Goal: Transaction & Acquisition: Purchase product/service

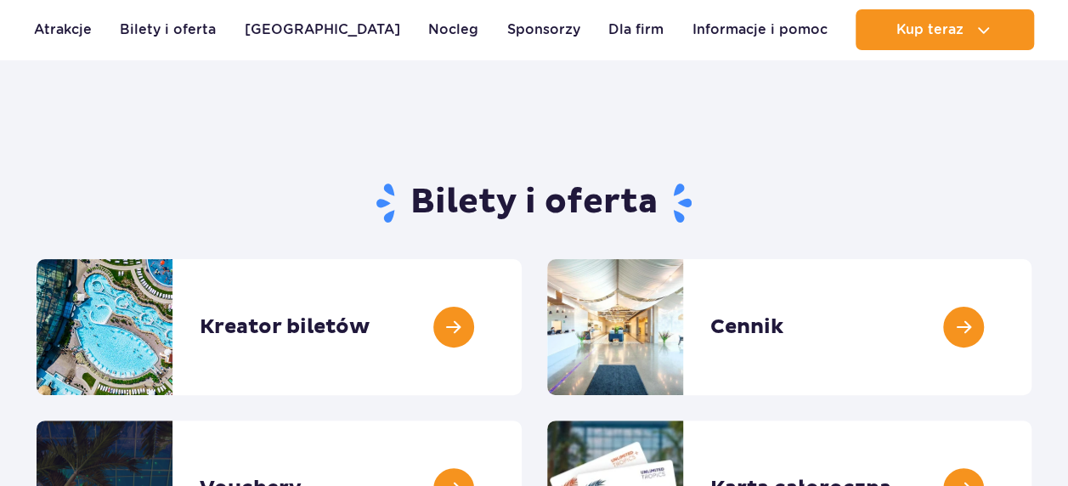
scroll to position [170, 0]
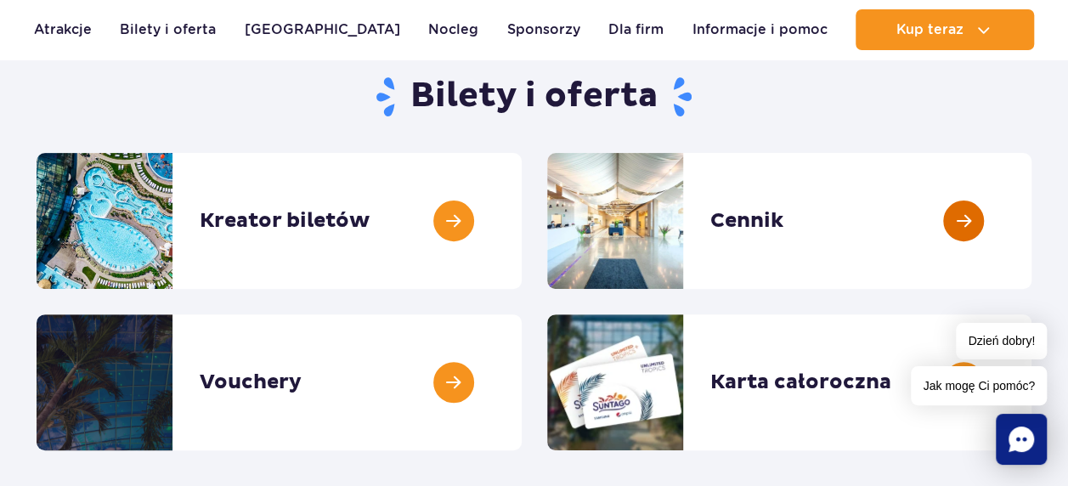
click at [1031, 218] on link at bounding box center [1031, 221] width 0 height 136
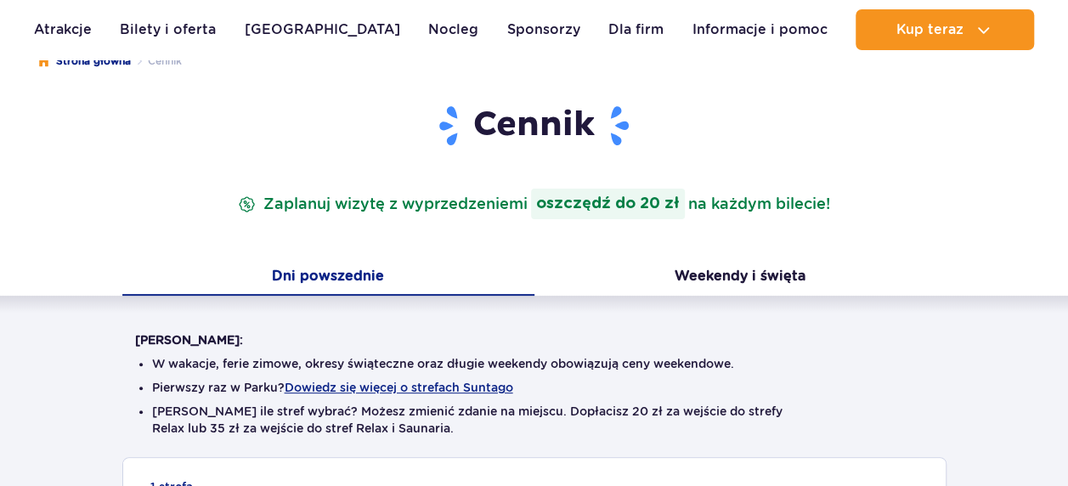
scroll to position [255, 0]
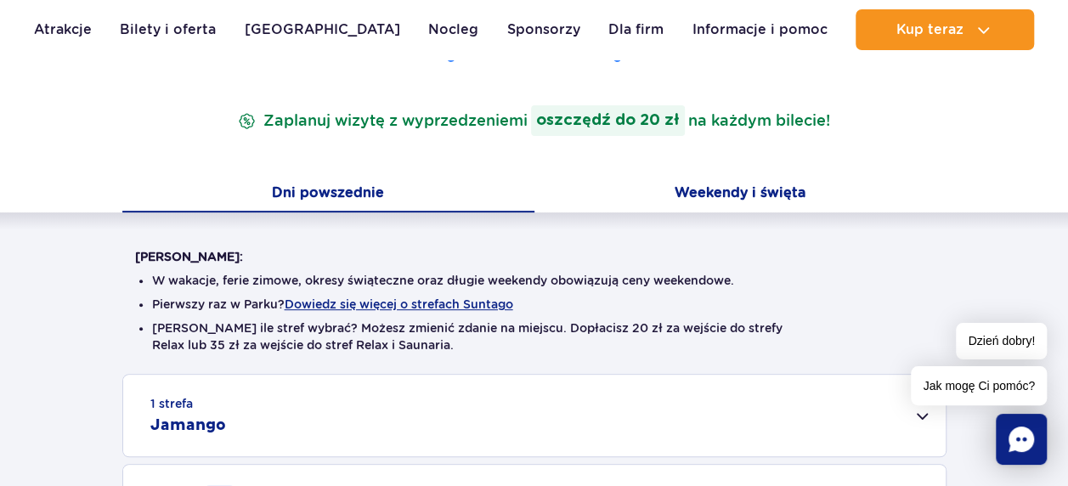
click at [696, 189] on button "Weekendy i święta" at bounding box center [740, 195] width 412 height 36
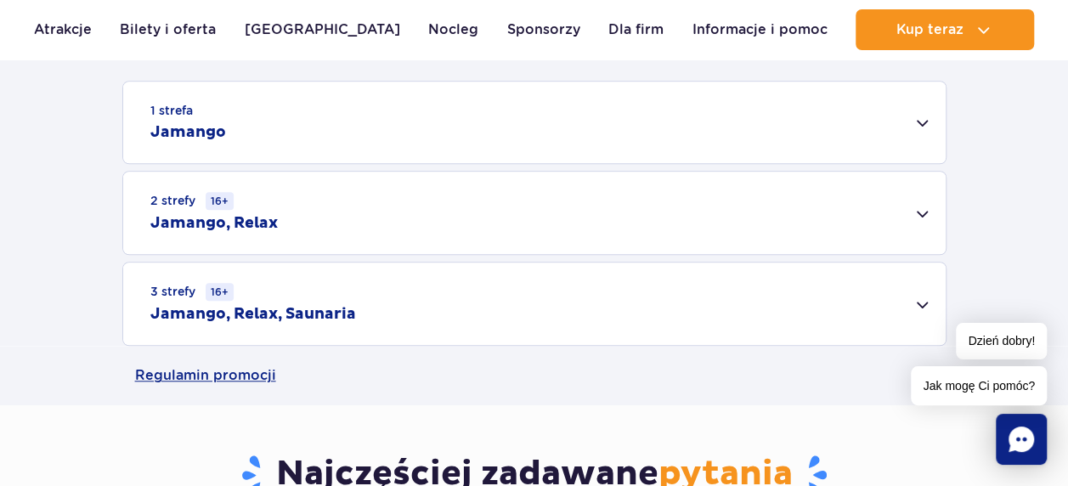
scroll to position [510, 0]
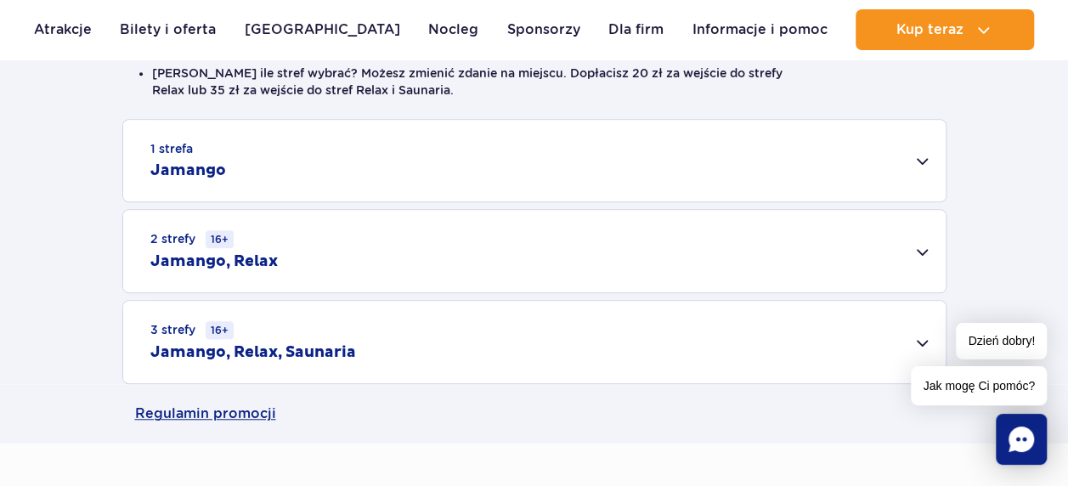
click at [802, 341] on div "3 strefy 16+ Jamango, Relax, Saunaria" at bounding box center [534, 342] width 822 height 82
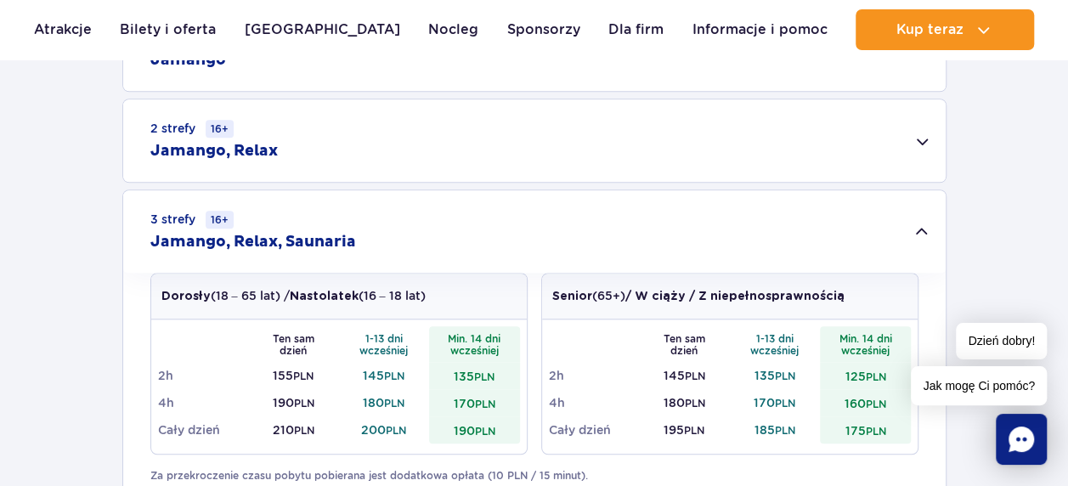
scroll to position [595, 0]
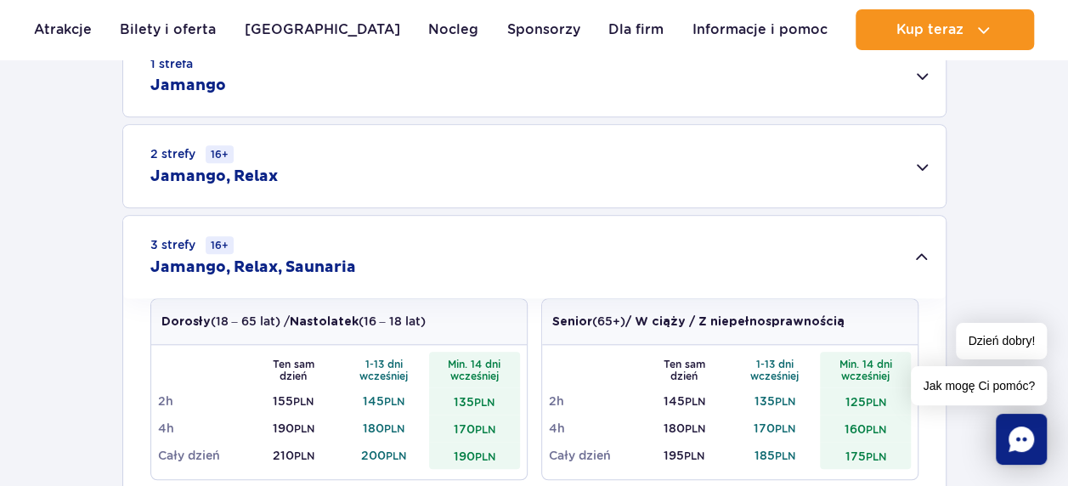
click at [924, 160] on div "2 strefy 16+ Jamango, Relax" at bounding box center [534, 166] width 822 height 82
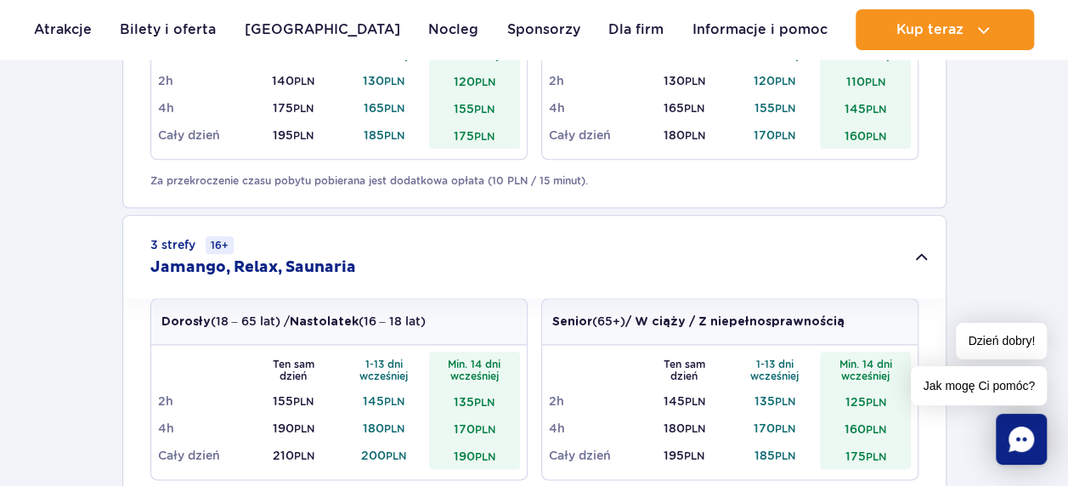
scroll to position [765, 0]
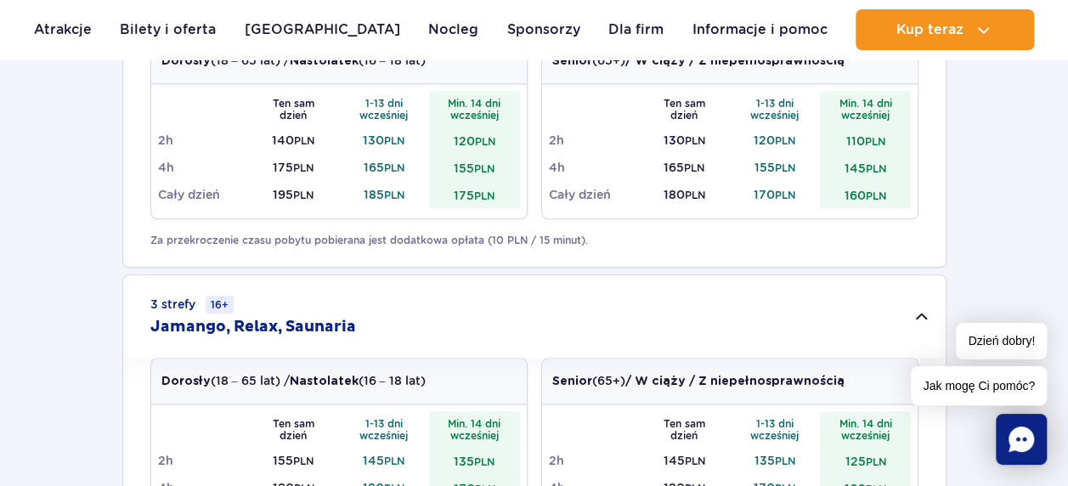
click at [928, 313] on div "3 strefy 16+ Jamango, Relax, Saunaria" at bounding box center [534, 316] width 822 height 82
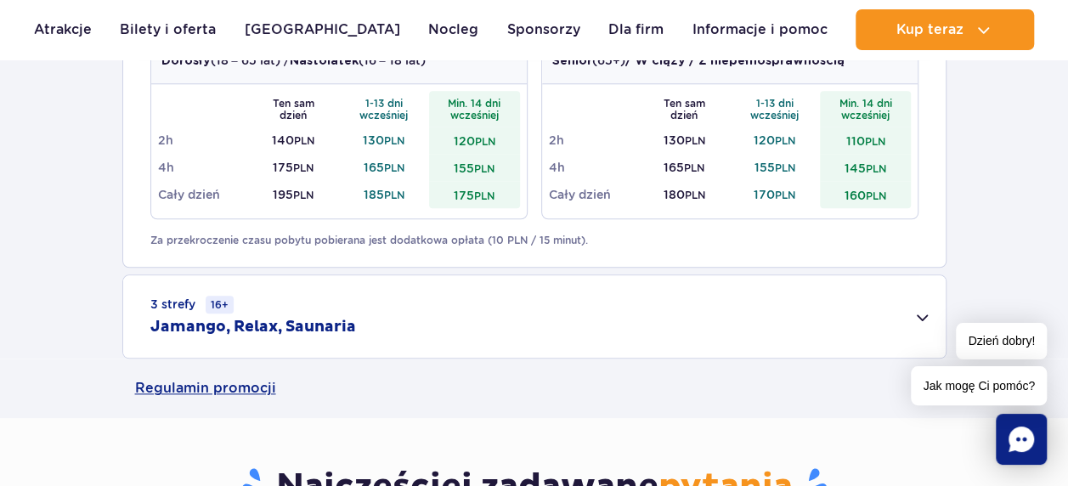
scroll to position [680, 0]
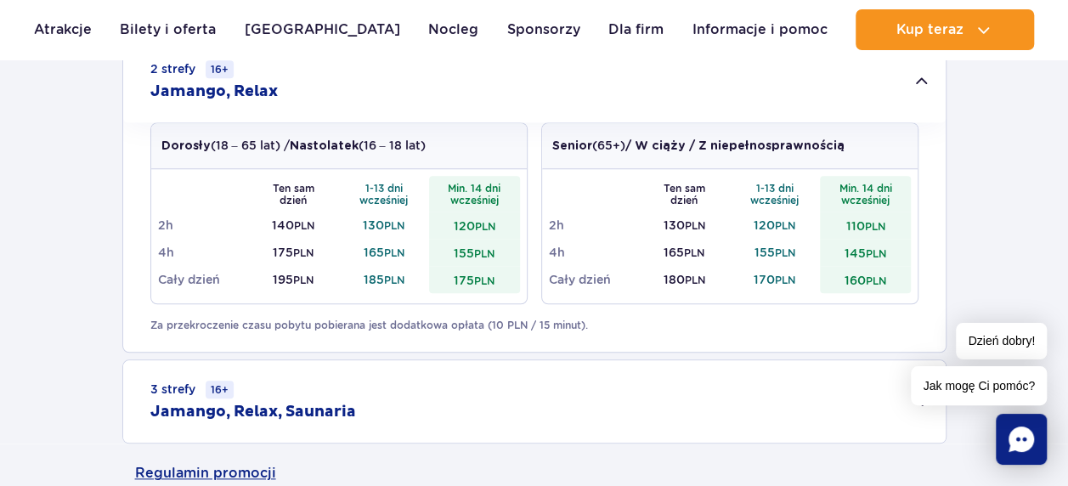
click at [921, 85] on div "2 strefy 16+ Jamango, Relax" at bounding box center [534, 81] width 822 height 82
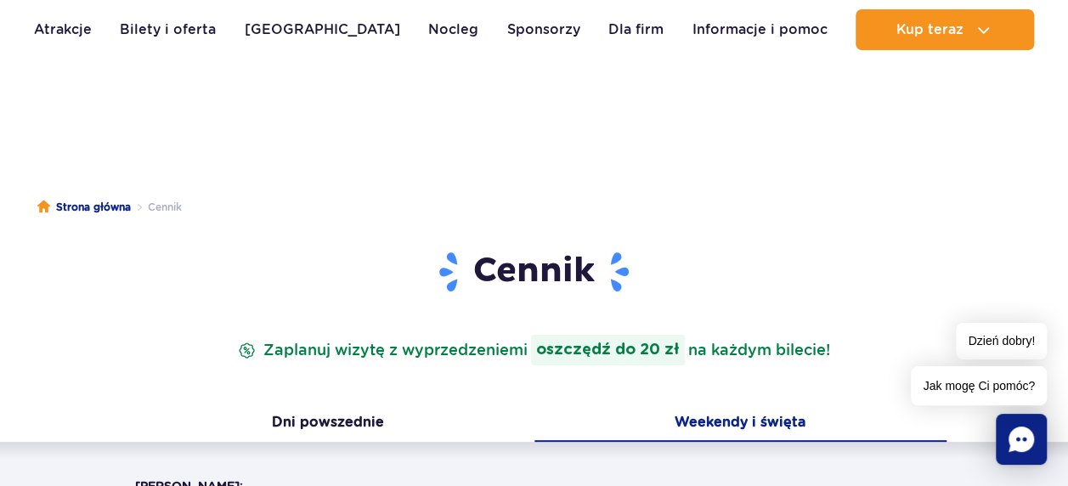
scroll to position [0, 0]
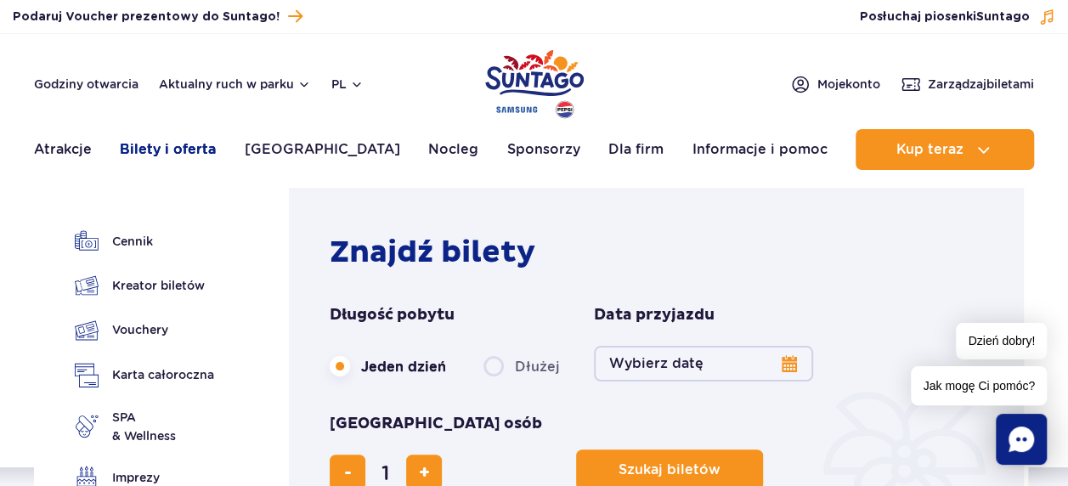
click at [187, 150] on link "Bilety i oferta" at bounding box center [168, 149] width 96 height 41
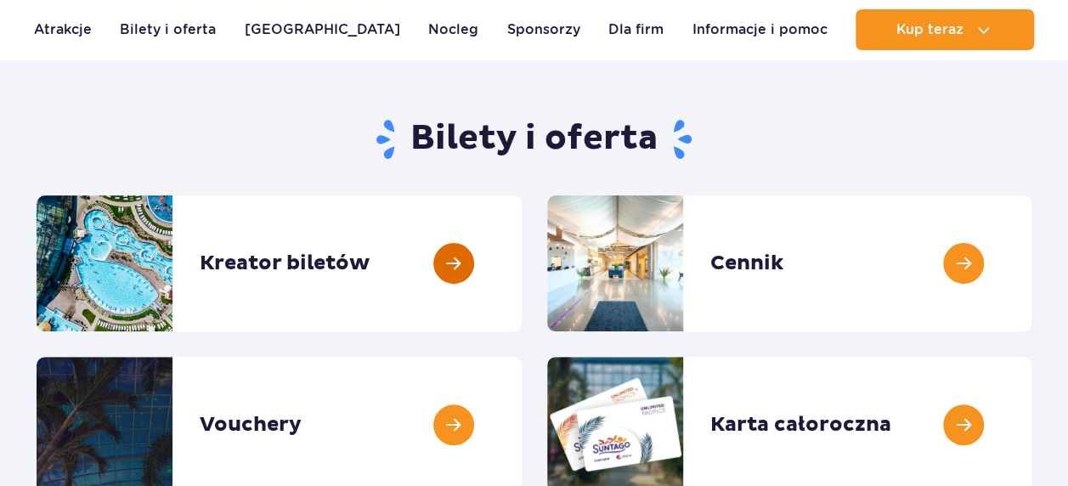
scroll to position [170, 0]
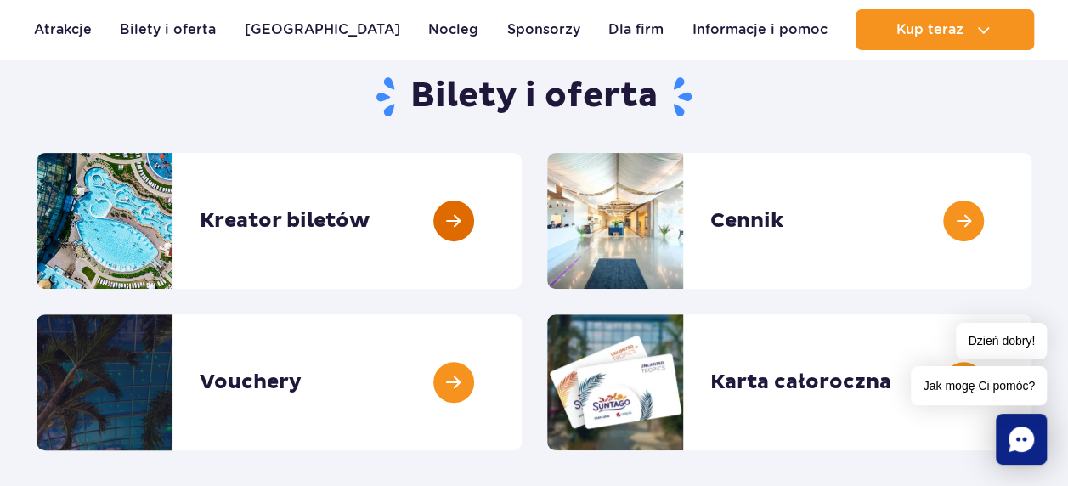
click at [522, 226] on link at bounding box center [522, 221] width 0 height 136
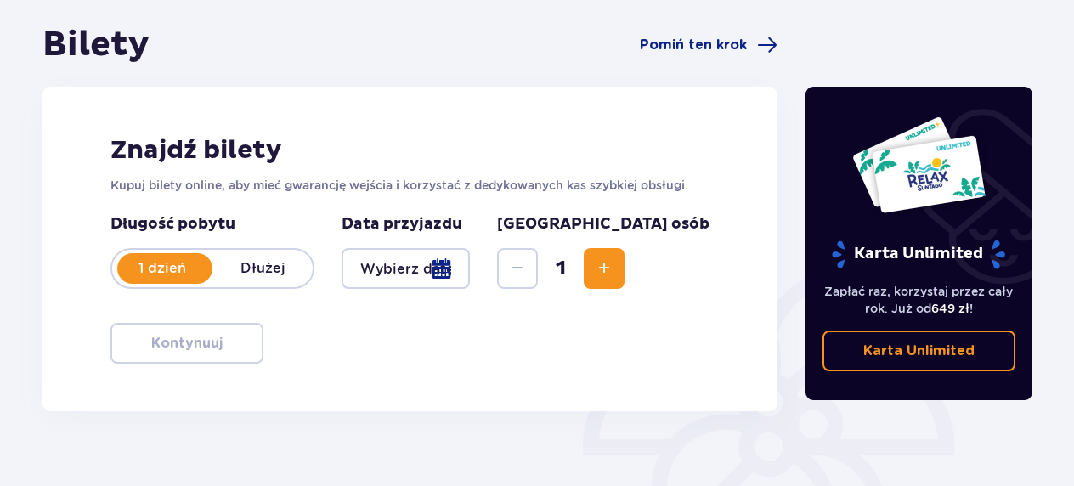
scroll to position [170, 0]
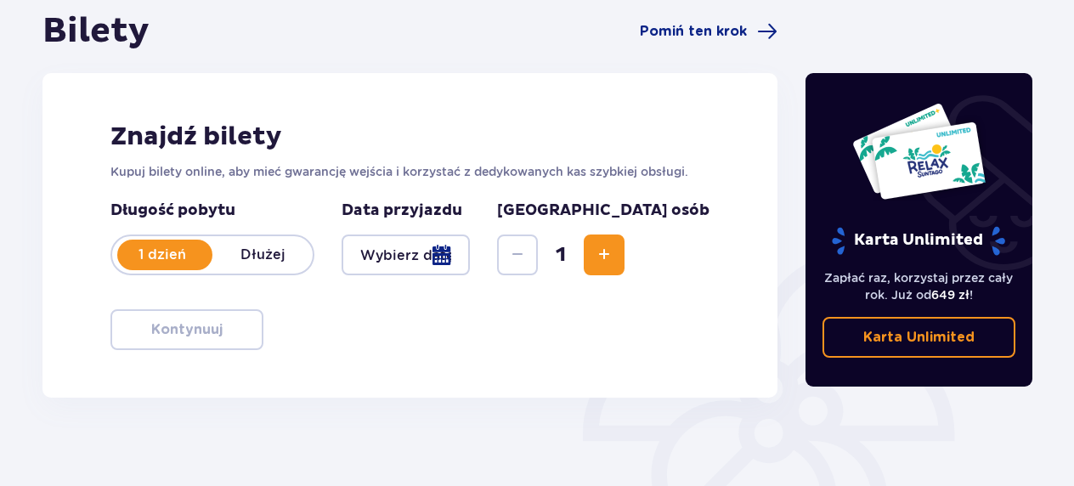
click at [614, 255] on span "Increase" at bounding box center [604, 255] width 20 height 20
click at [614, 252] on span "Increase" at bounding box center [604, 255] width 20 height 20
click at [470, 251] on div at bounding box center [406, 254] width 128 height 41
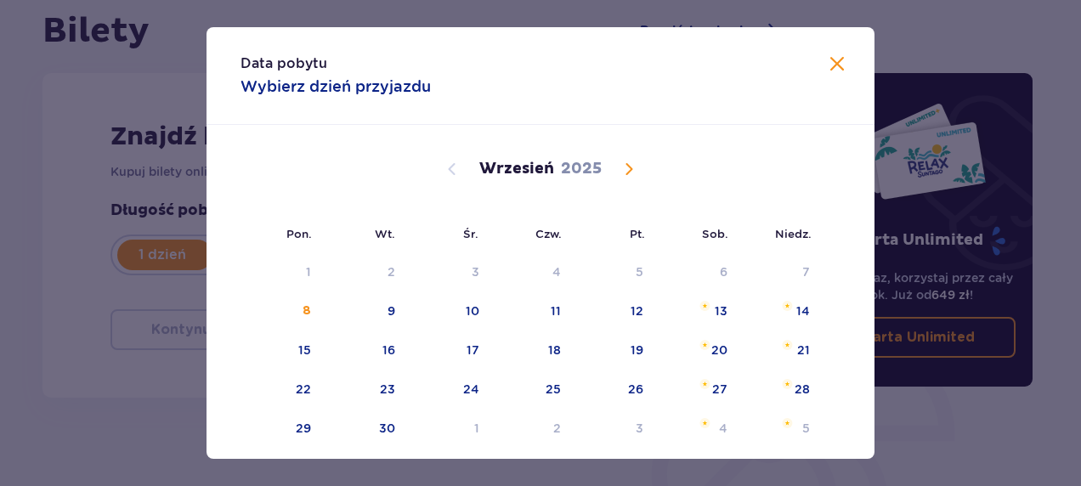
click at [624, 167] on span "Calendar" at bounding box center [628, 169] width 20 height 20
click at [624, 168] on span "Calendar" at bounding box center [628, 169] width 20 height 20
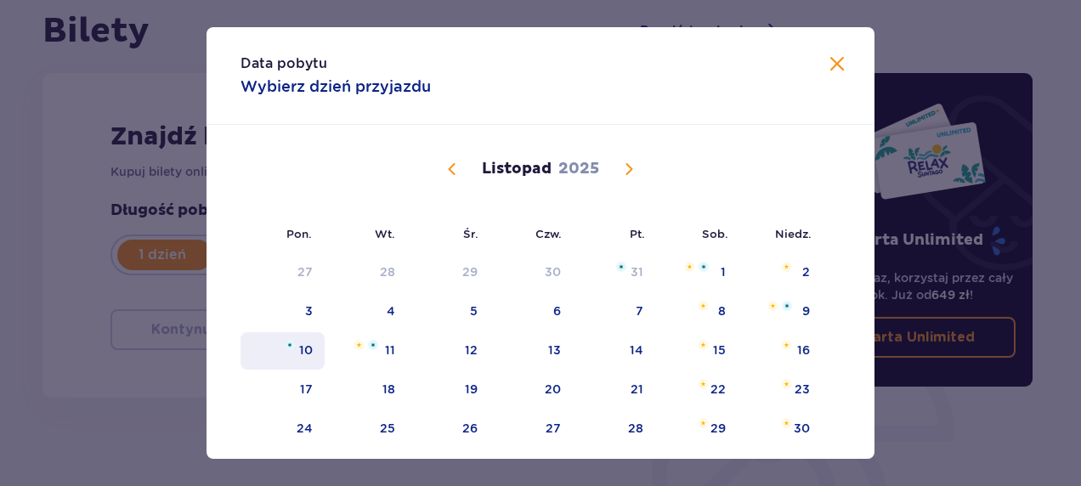
click at [303, 353] on div "10" at bounding box center [306, 350] width 14 height 17
type input "10.11.25"
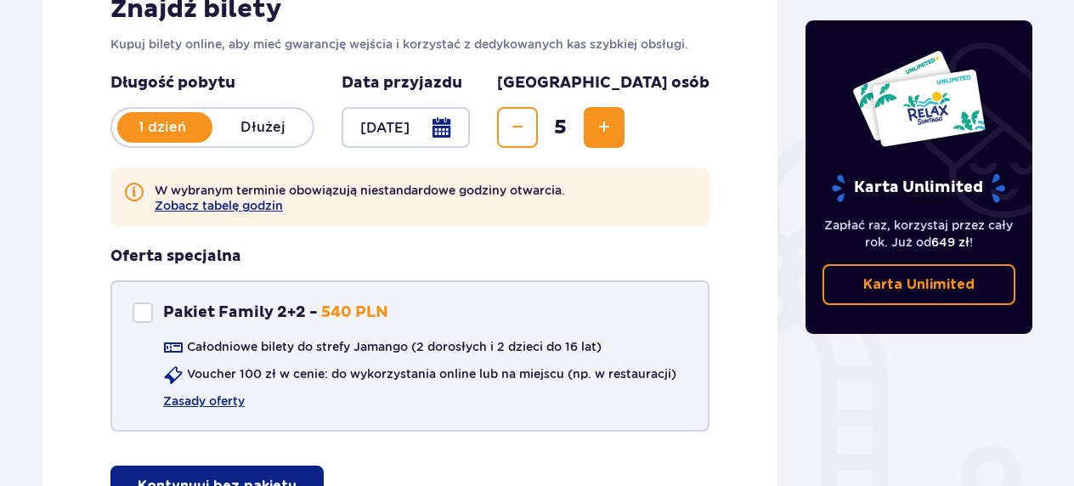
scroll to position [382, 0]
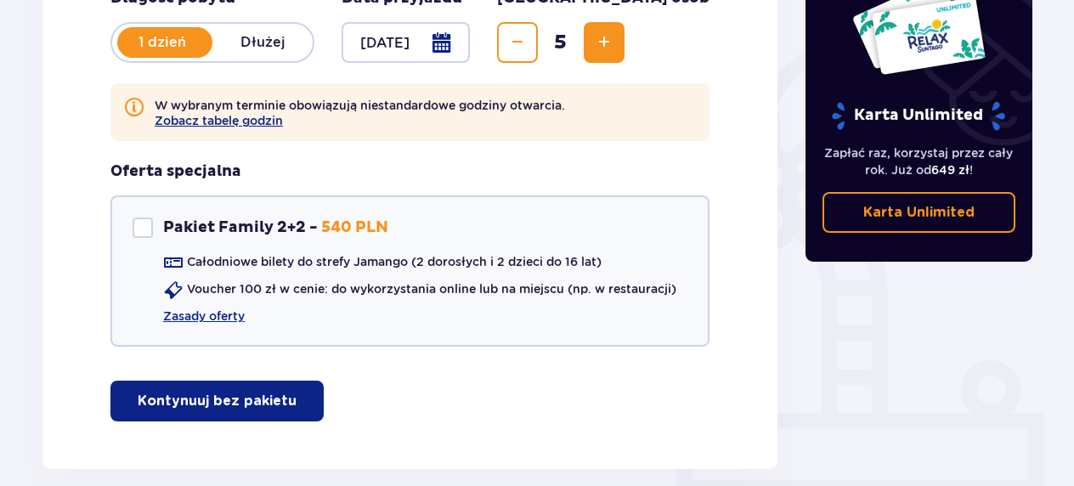
click at [218, 384] on button "Kontynuuj bez pakietu" at bounding box center [216, 401] width 213 height 41
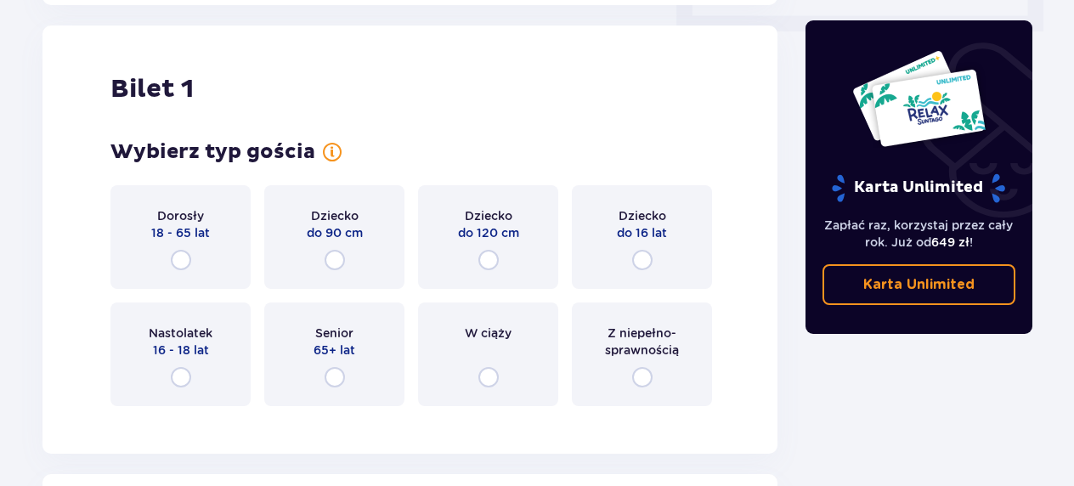
scroll to position [851, 0]
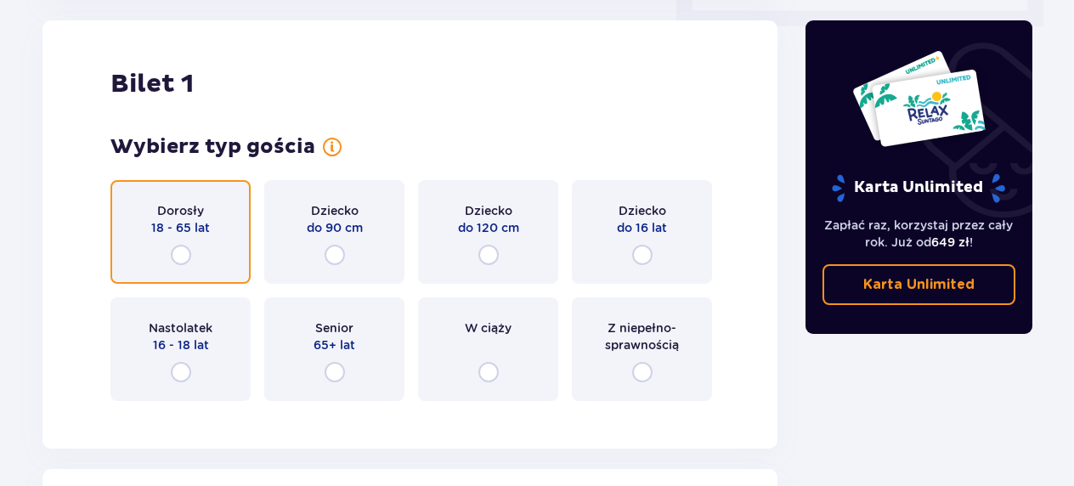
click at [184, 249] on input "radio" at bounding box center [181, 255] width 20 height 20
radio input "true"
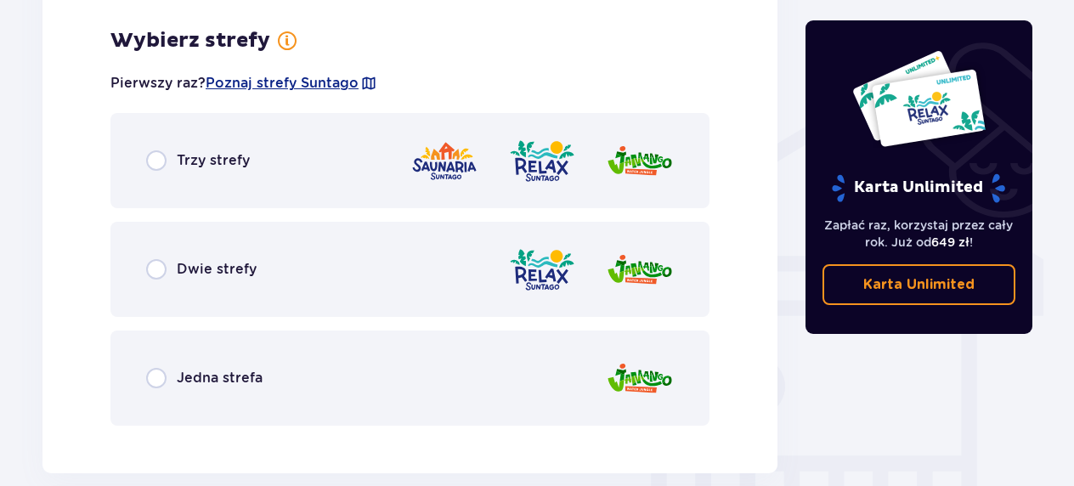
scroll to position [1266, 0]
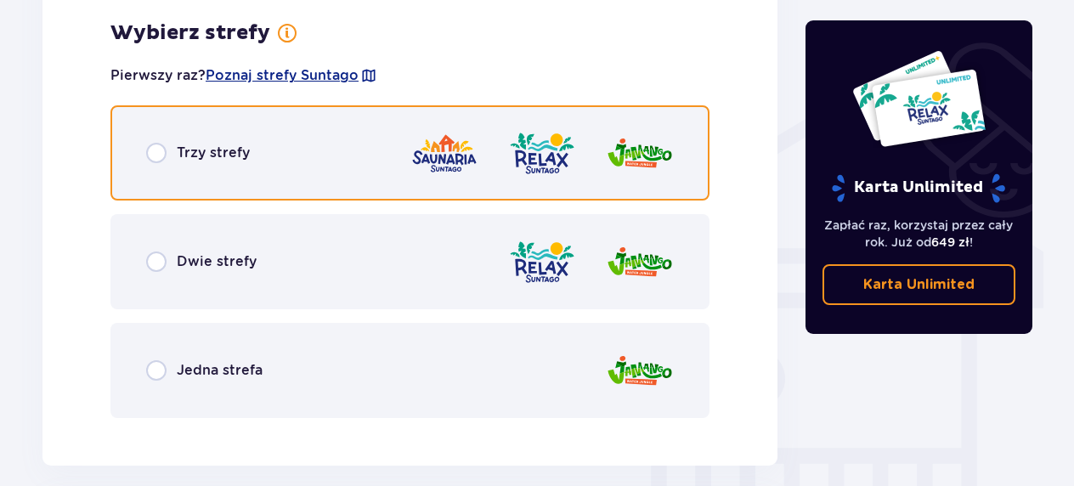
click at [162, 151] on input "radio" at bounding box center [156, 153] width 20 height 20
radio input "true"
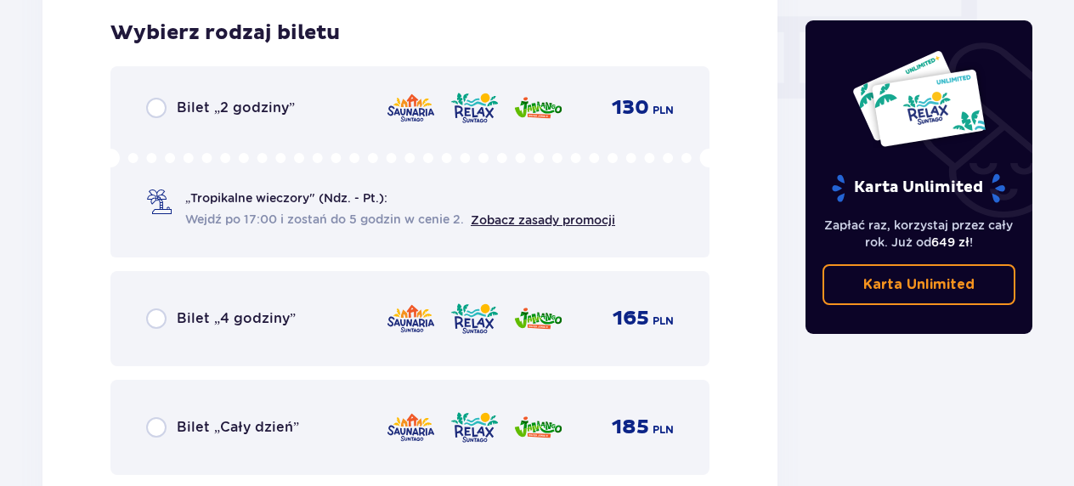
scroll to position [1697, 0]
click at [202, 106] on p "Bilet „2 godziny”" at bounding box center [236, 108] width 118 height 19
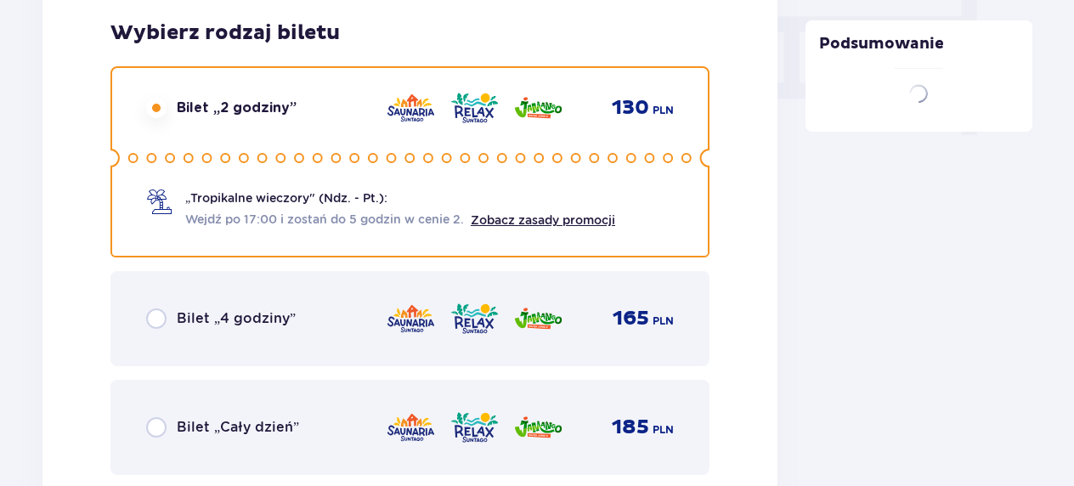
scroll to position [2221, 0]
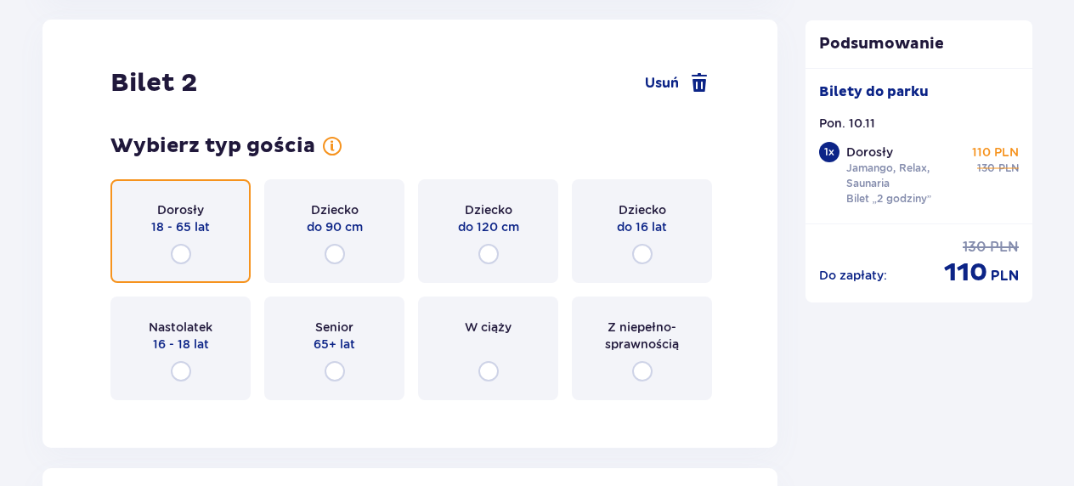
click at [180, 251] on input "radio" at bounding box center [181, 254] width 20 height 20
radio input "true"
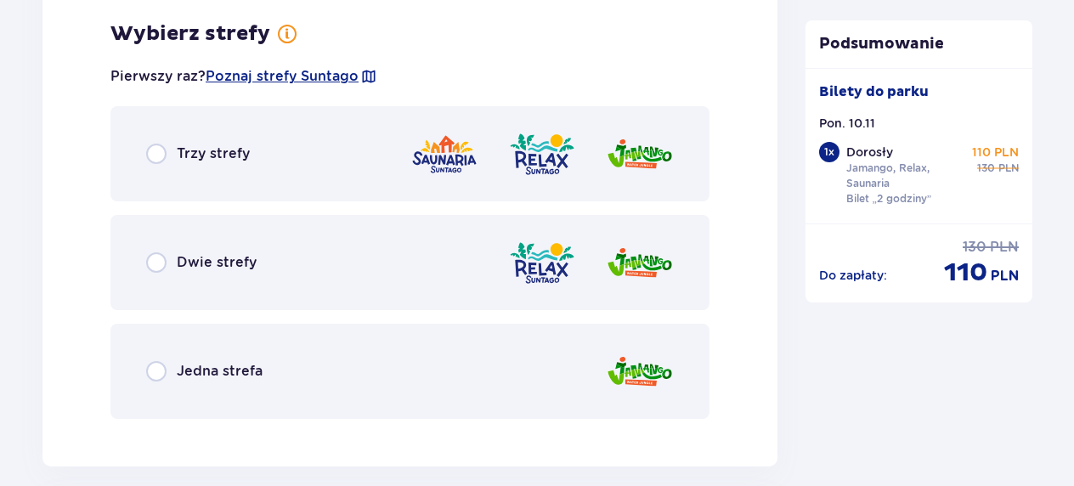
scroll to position [2635, 0]
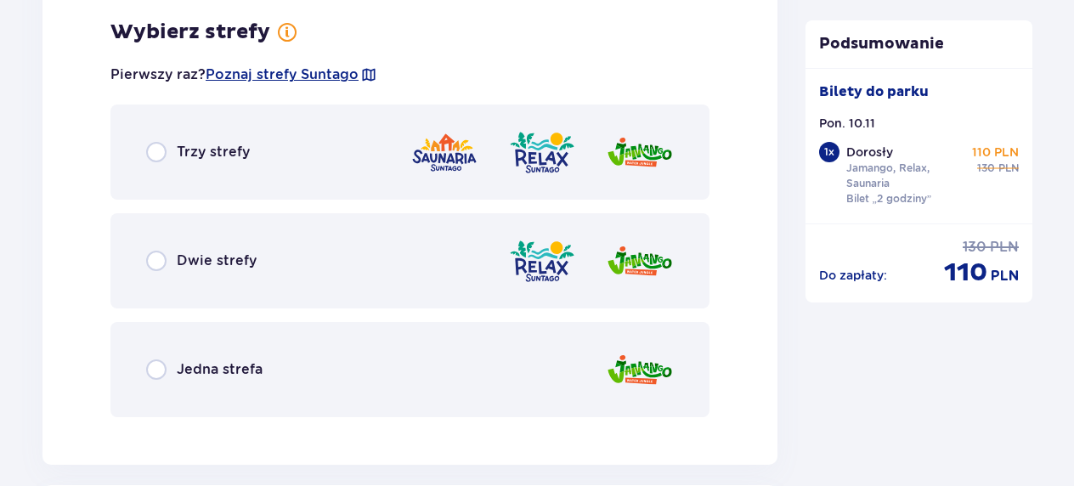
click at [234, 153] on p "Trzy strefy" at bounding box center [213, 152] width 73 height 19
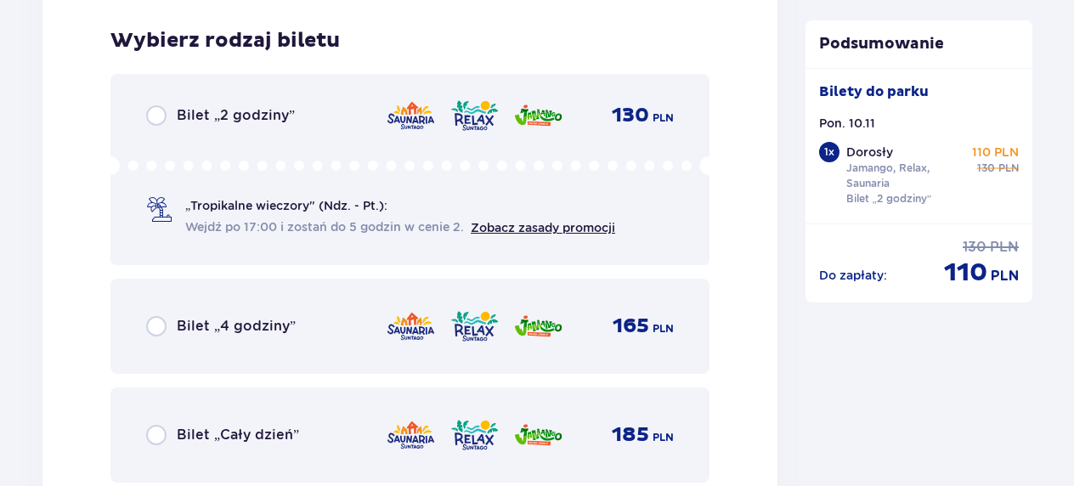
scroll to position [3067, 0]
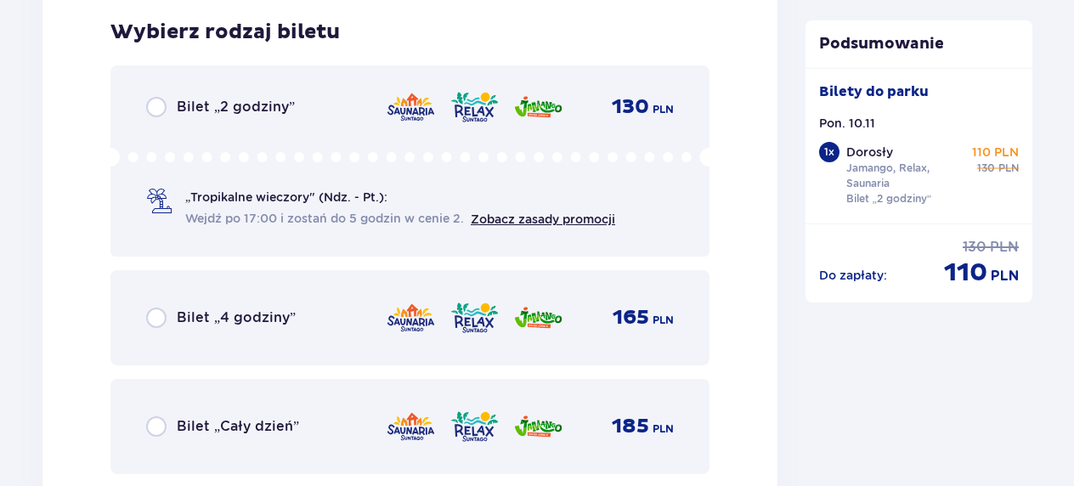
click at [240, 112] on p "Bilet „2 godziny”" at bounding box center [236, 107] width 118 height 19
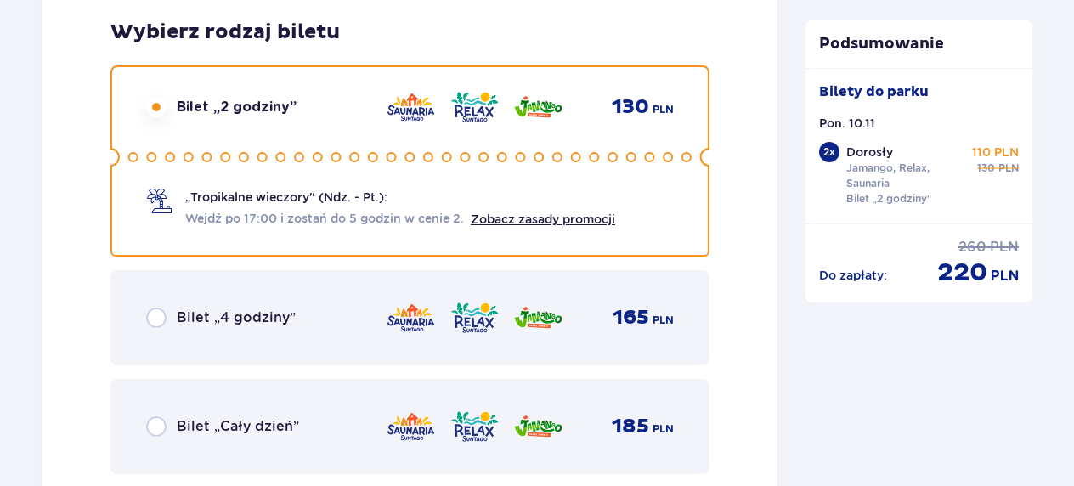
scroll to position [3589, 0]
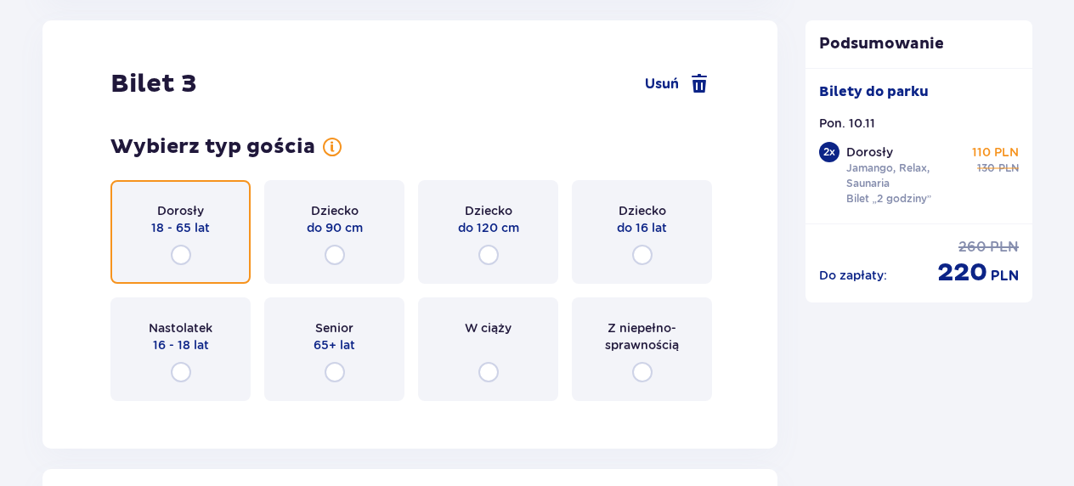
click at [189, 249] on input "radio" at bounding box center [181, 255] width 20 height 20
radio input "true"
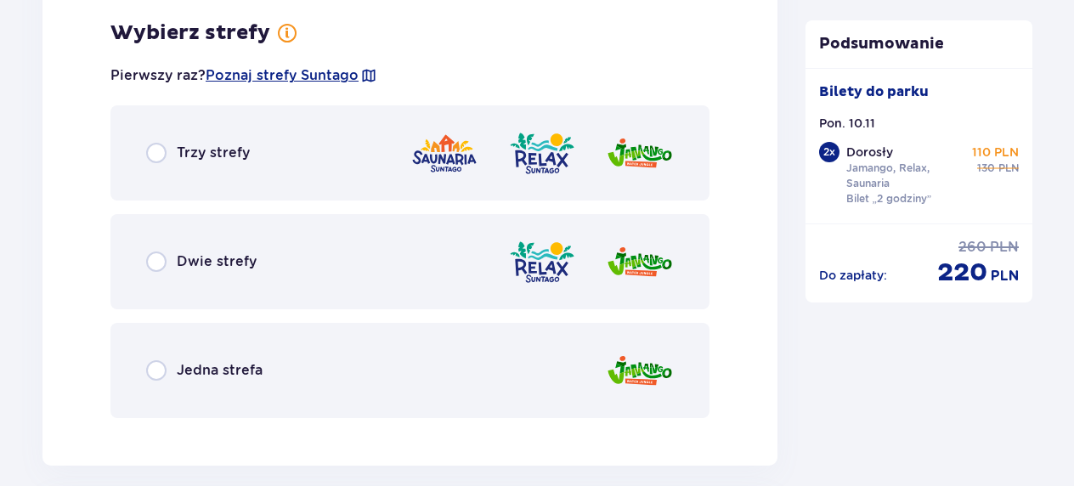
click at [240, 139] on div "Trzy strefy" at bounding box center [409, 152] width 599 height 95
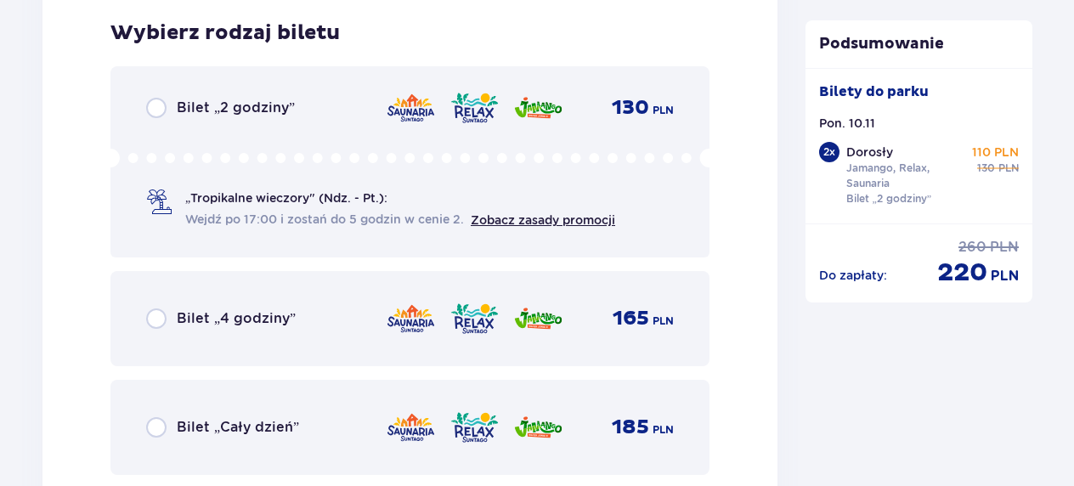
click at [257, 109] on p "Bilet „2 godziny”" at bounding box center [236, 108] width 118 height 19
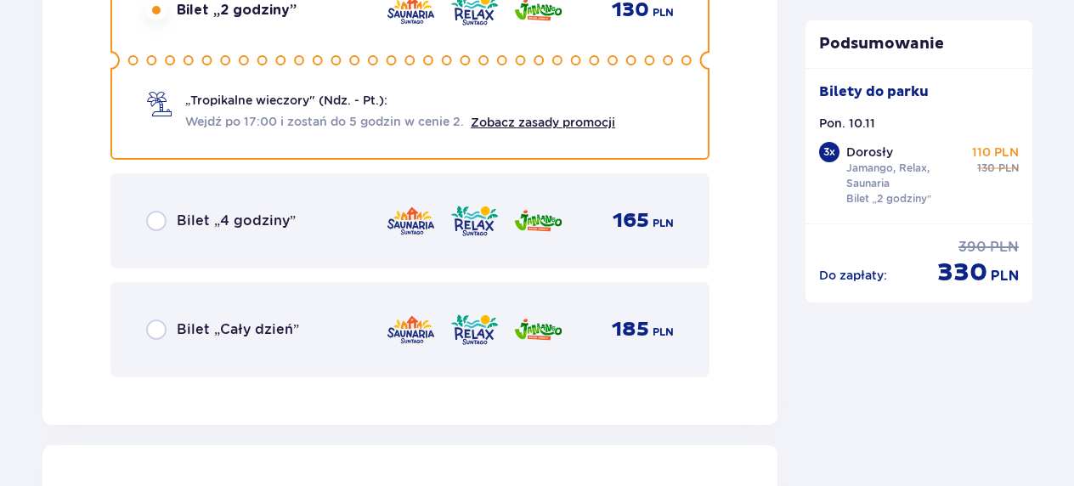
scroll to position [4958, 0]
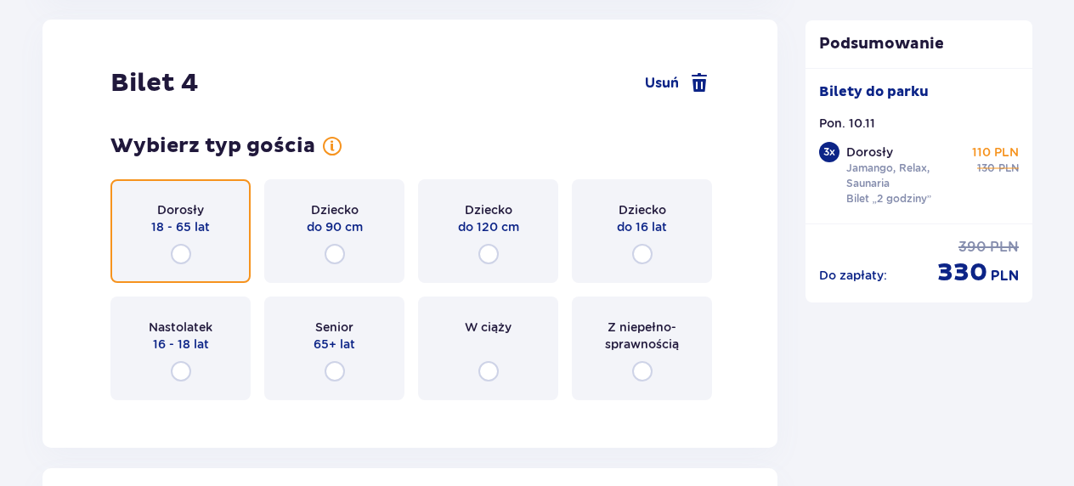
click at [189, 246] on input "radio" at bounding box center [181, 254] width 20 height 20
radio input "true"
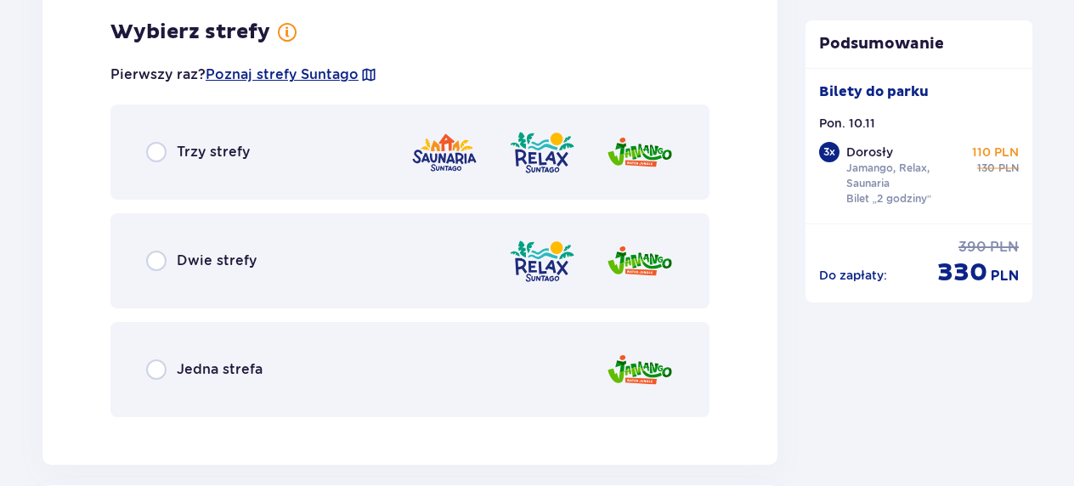
click at [238, 156] on p "Trzy strefy" at bounding box center [213, 152] width 73 height 19
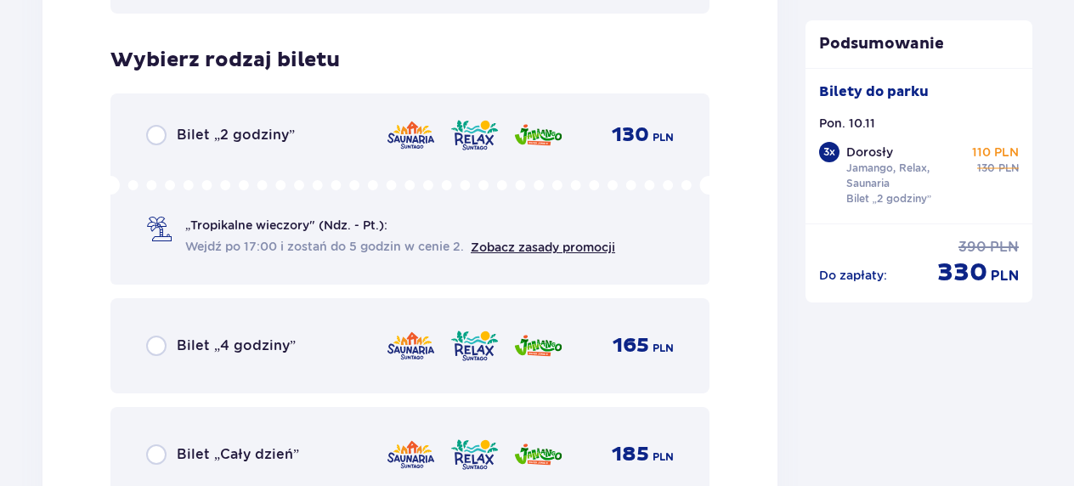
scroll to position [5804, 0]
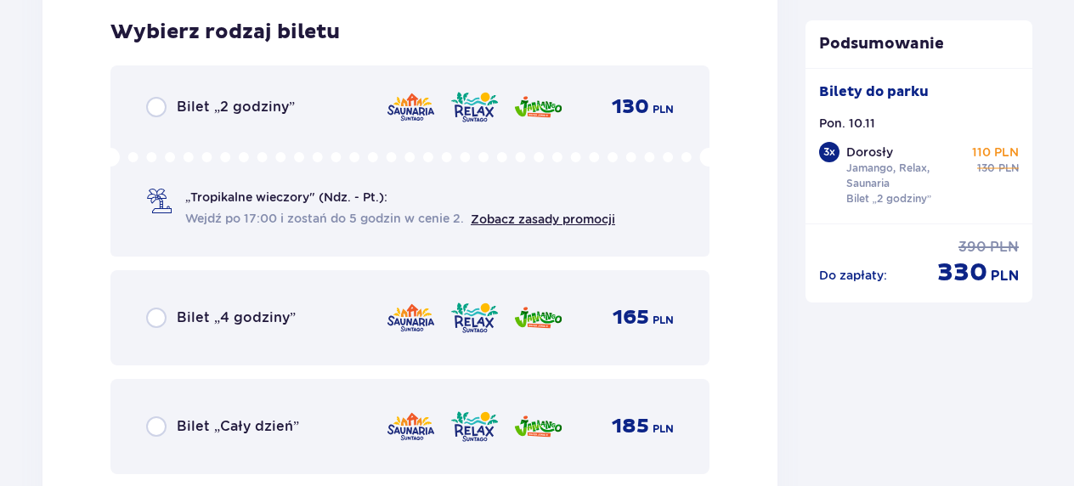
click at [234, 110] on p "Bilet „2 godziny”" at bounding box center [236, 107] width 118 height 19
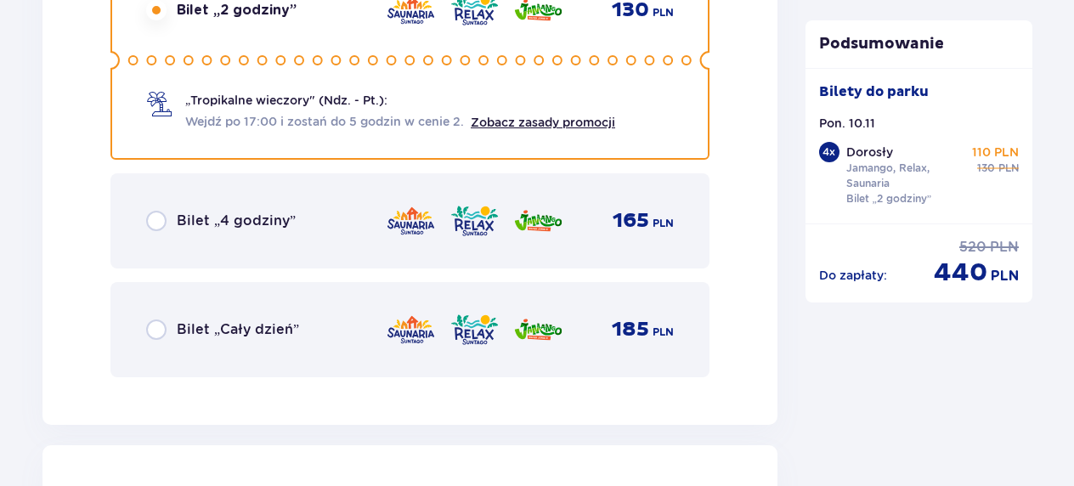
scroll to position [6326, 0]
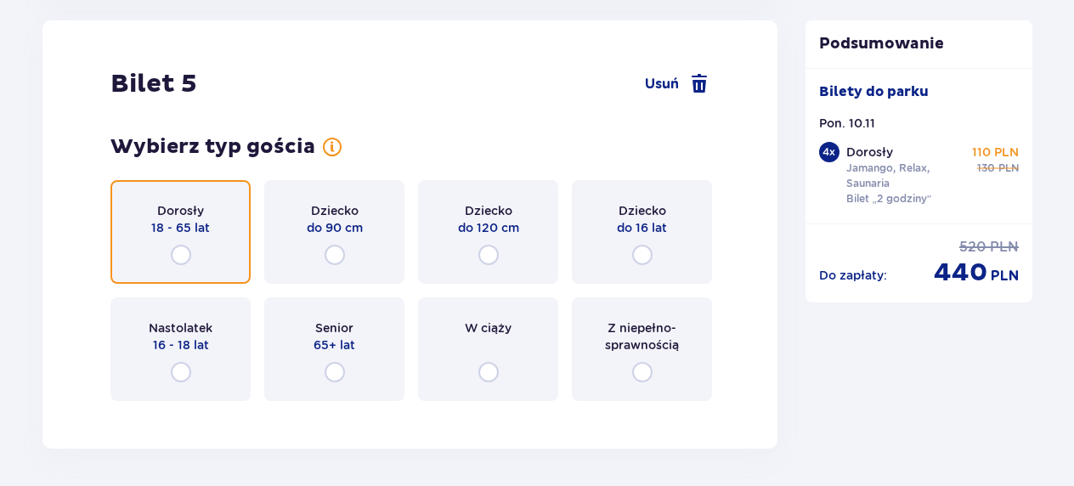
click at [189, 252] on input "radio" at bounding box center [181, 255] width 20 height 20
radio input "true"
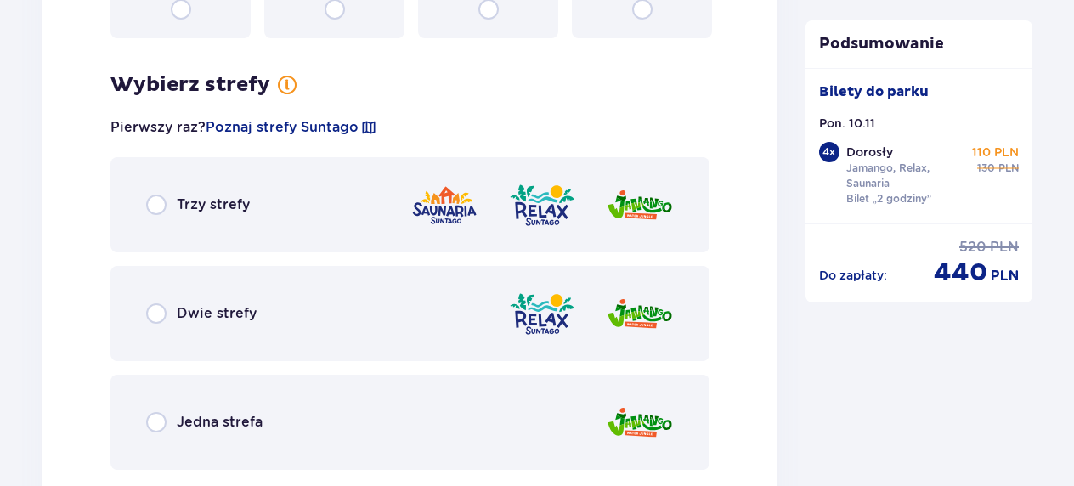
scroll to position [6741, 0]
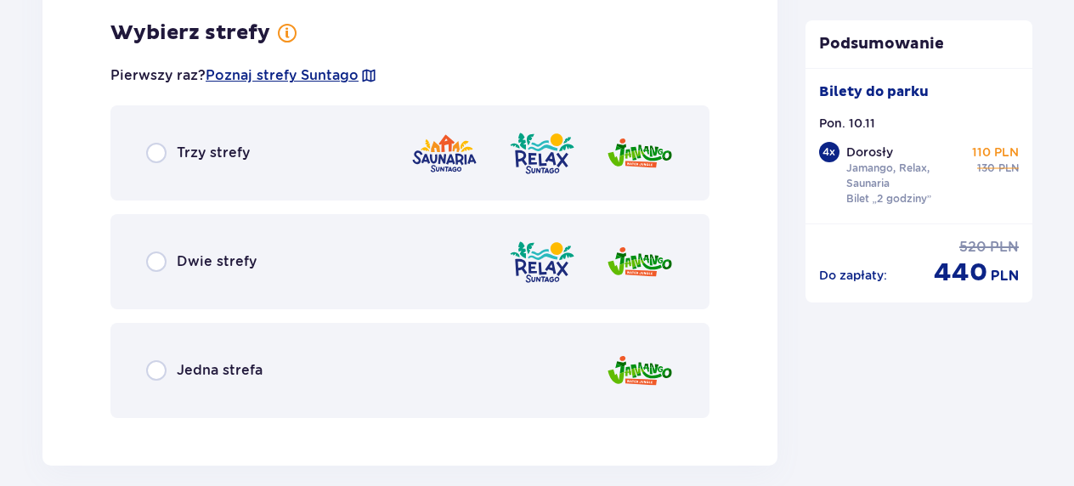
click at [221, 158] on p "Trzy strefy" at bounding box center [213, 153] width 73 height 19
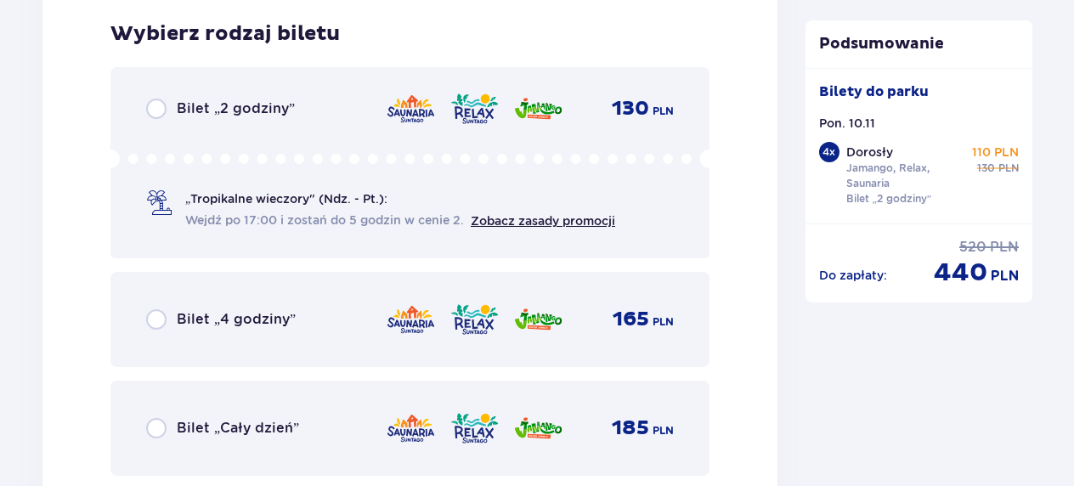
scroll to position [7172, 0]
click at [235, 117] on div "Bilet „2 godziny”" at bounding box center [220, 108] width 149 height 20
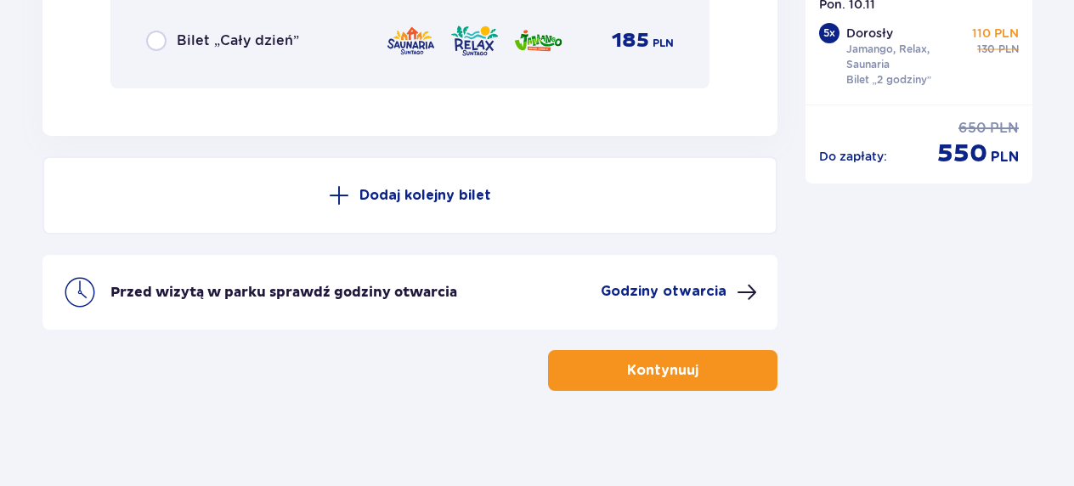
scroll to position [7566, 0]
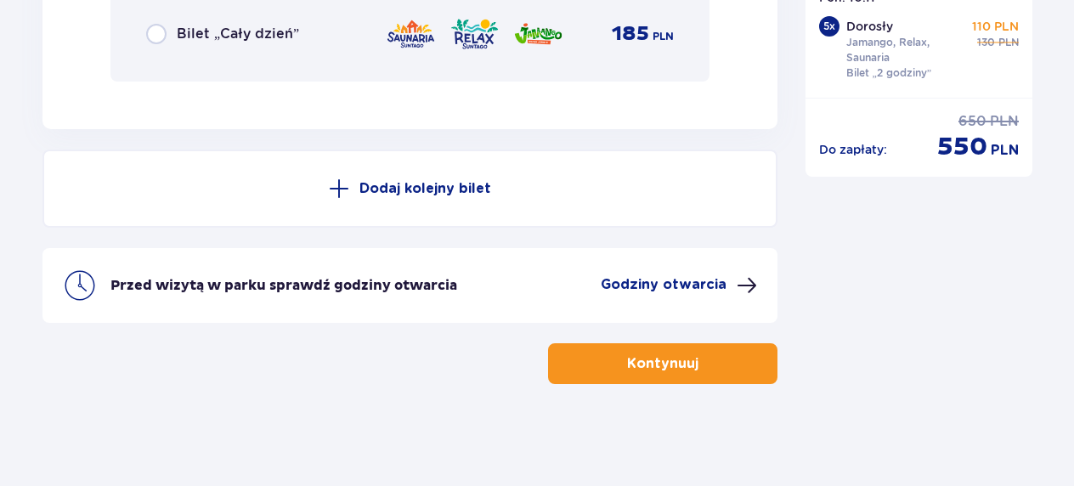
click at [662, 366] on p "Kontynuuj" at bounding box center [662, 363] width 71 height 19
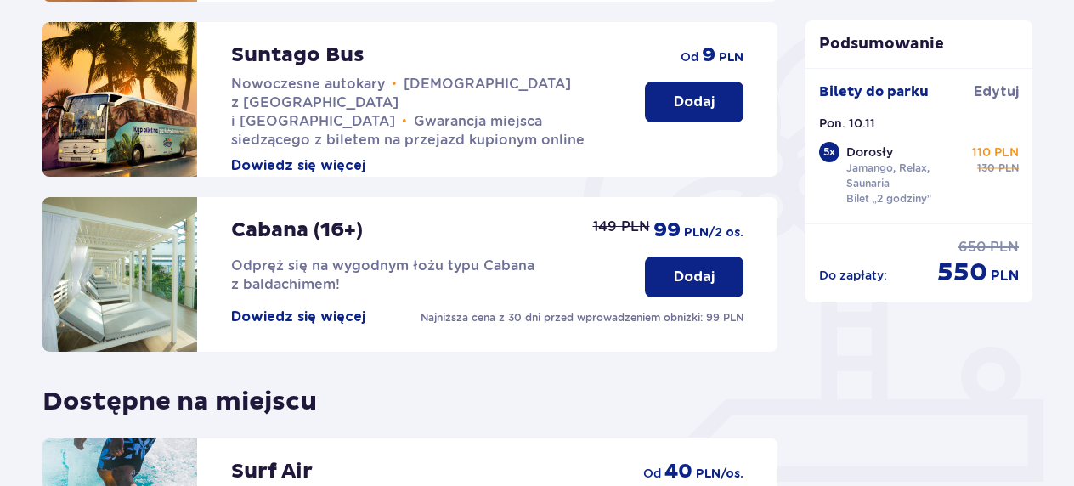
scroll to position [326, 0]
